Goal: Task Accomplishment & Management: Manage account settings

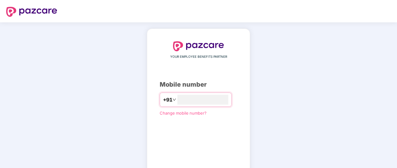
type input "**********"
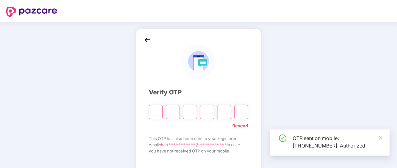
scroll to position [34, 0]
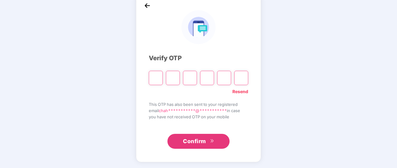
type input "*"
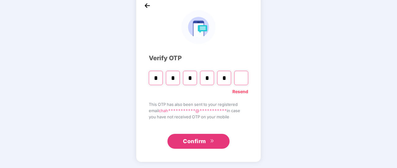
type input "*"
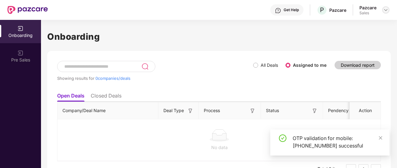
click at [386, 10] on img at bounding box center [386, 9] width 5 height 5
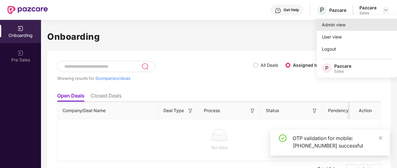
click at [353, 22] on div "Admin view" at bounding box center [357, 25] width 81 height 12
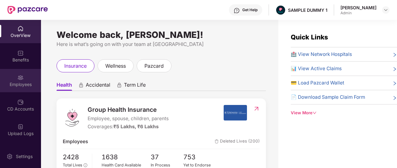
click at [25, 84] on div "Employees" at bounding box center [20, 84] width 41 height 6
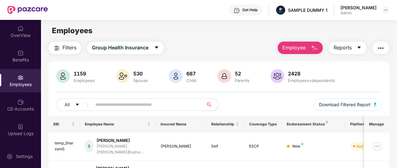
click at [25, 84] on div "Employees" at bounding box center [20, 84] width 41 height 6
click at [295, 48] on span "Employee" at bounding box center [294, 48] width 23 height 8
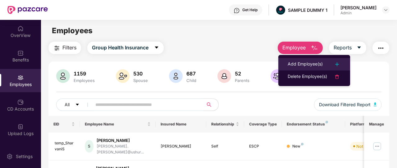
click at [303, 64] on div "Add Employee(s)" at bounding box center [305, 64] width 35 height 7
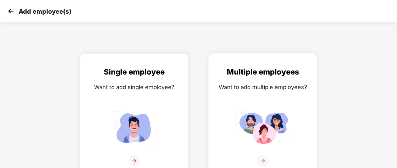
scroll to position [7, 0]
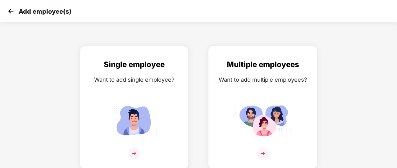
click at [264, 152] on img at bounding box center [262, 153] width 11 height 11
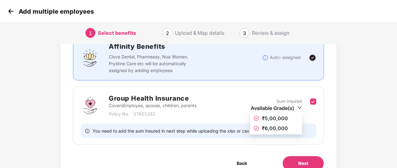
scroll to position [62, 0]
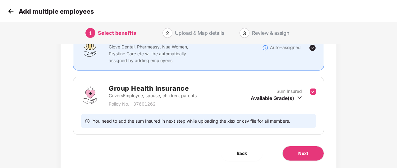
click at [10, 12] on img at bounding box center [10, 11] width 9 height 9
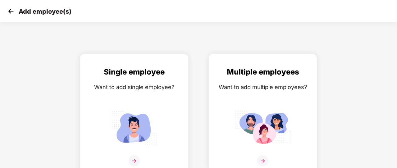
click at [10, 12] on img at bounding box center [10, 11] width 9 height 9
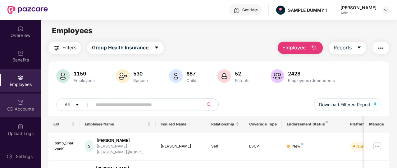
click at [23, 114] on div "CD Accounts" at bounding box center [20, 105] width 41 height 23
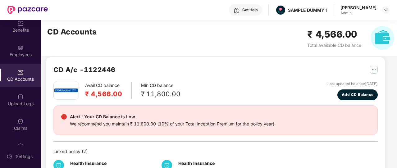
scroll to position [30, 0]
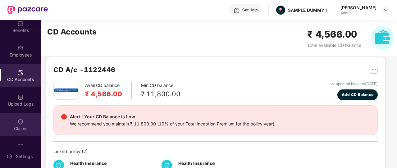
click at [27, 127] on div "Claims" at bounding box center [20, 129] width 41 height 6
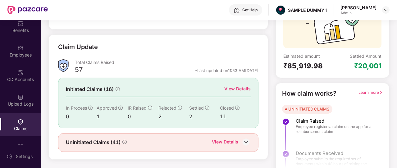
scroll to position [68, 0]
click at [231, 90] on div "View Details" at bounding box center [238, 88] width 26 height 7
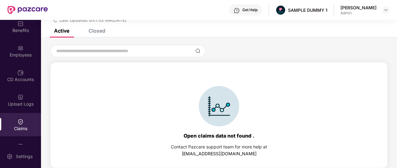
scroll to position [27, 0]
click at [104, 37] on div "Closed" at bounding box center [92, 31] width 26 height 14
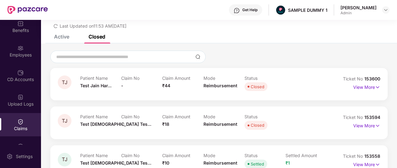
scroll to position [0, 0]
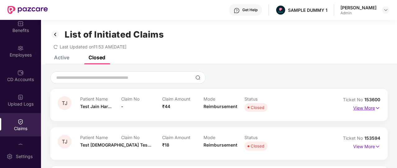
click at [371, 110] on p "View More" at bounding box center [367, 107] width 27 height 8
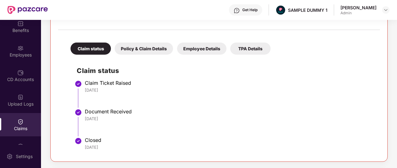
scroll to position [113, 0]
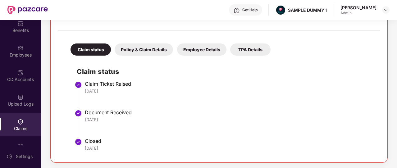
click at [125, 53] on div "Policy & Claim Details" at bounding box center [144, 50] width 58 height 12
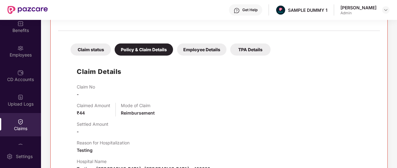
click at [210, 47] on div "Employee Details" at bounding box center [201, 50] width 49 height 12
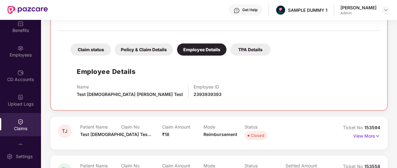
click at [244, 49] on div "TPA Details" at bounding box center [250, 50] width 40 height 12
